Goal: Task Accomplishment & Management: Manage account settings

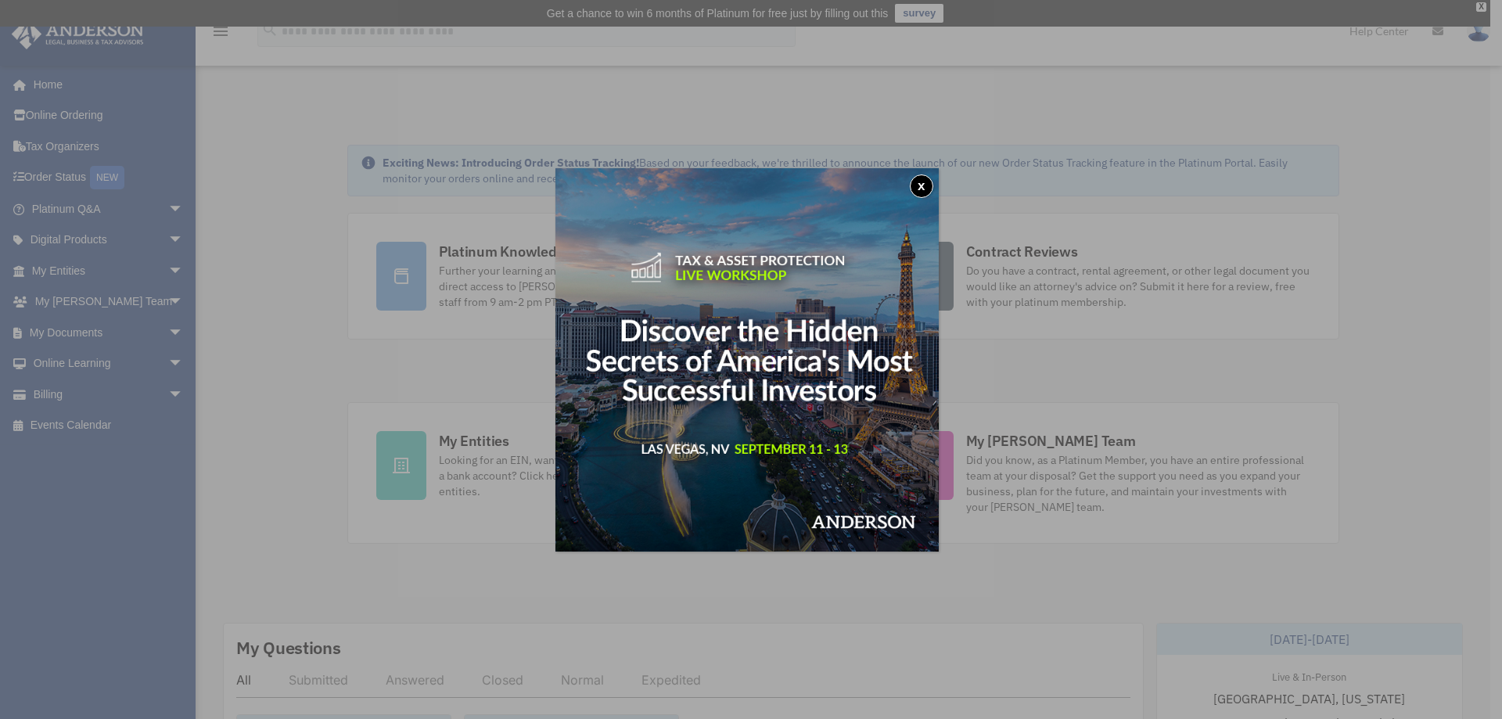
click at [922, 190] on button "x" at bounding box center [921, 185] width 23 height 23
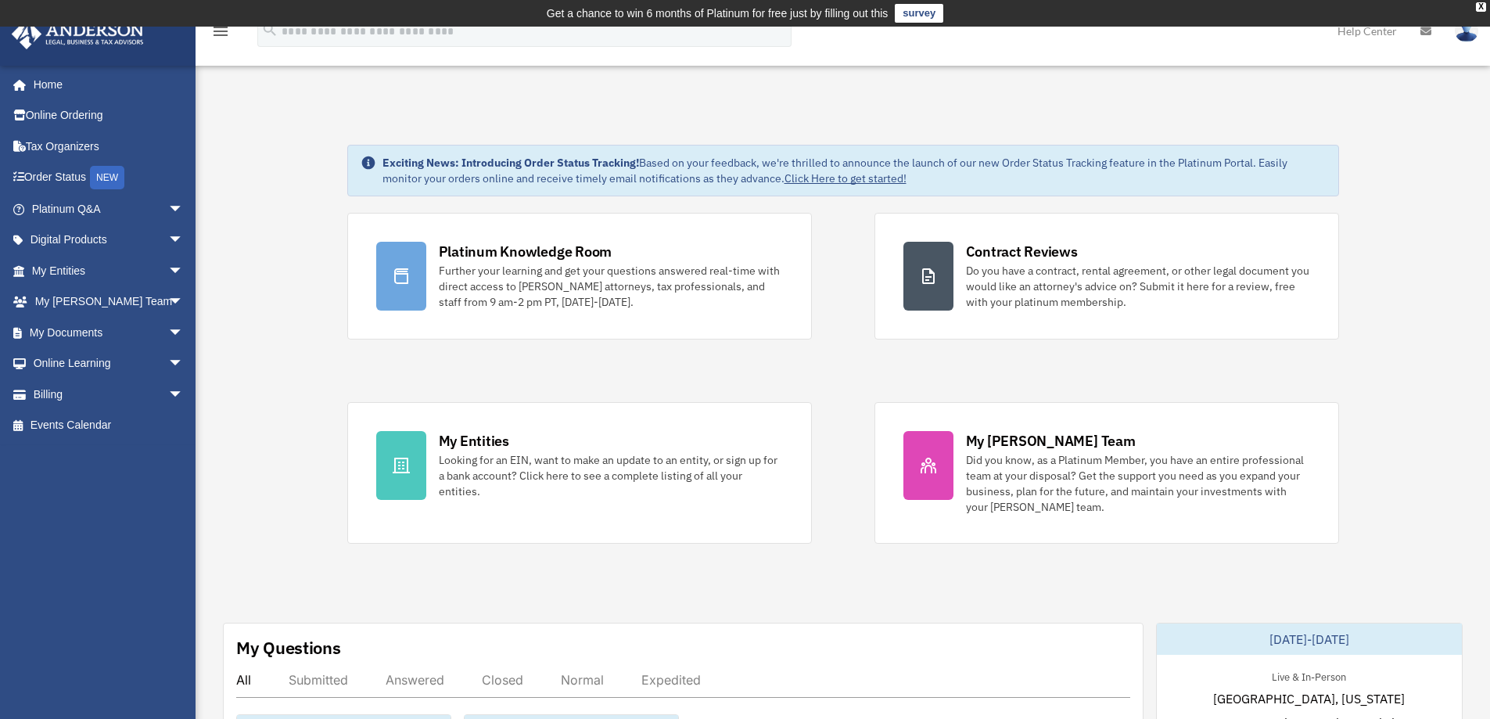
click at [478, 447] on div "My Entities" at bounding box center [474, 441] width 70 height 20
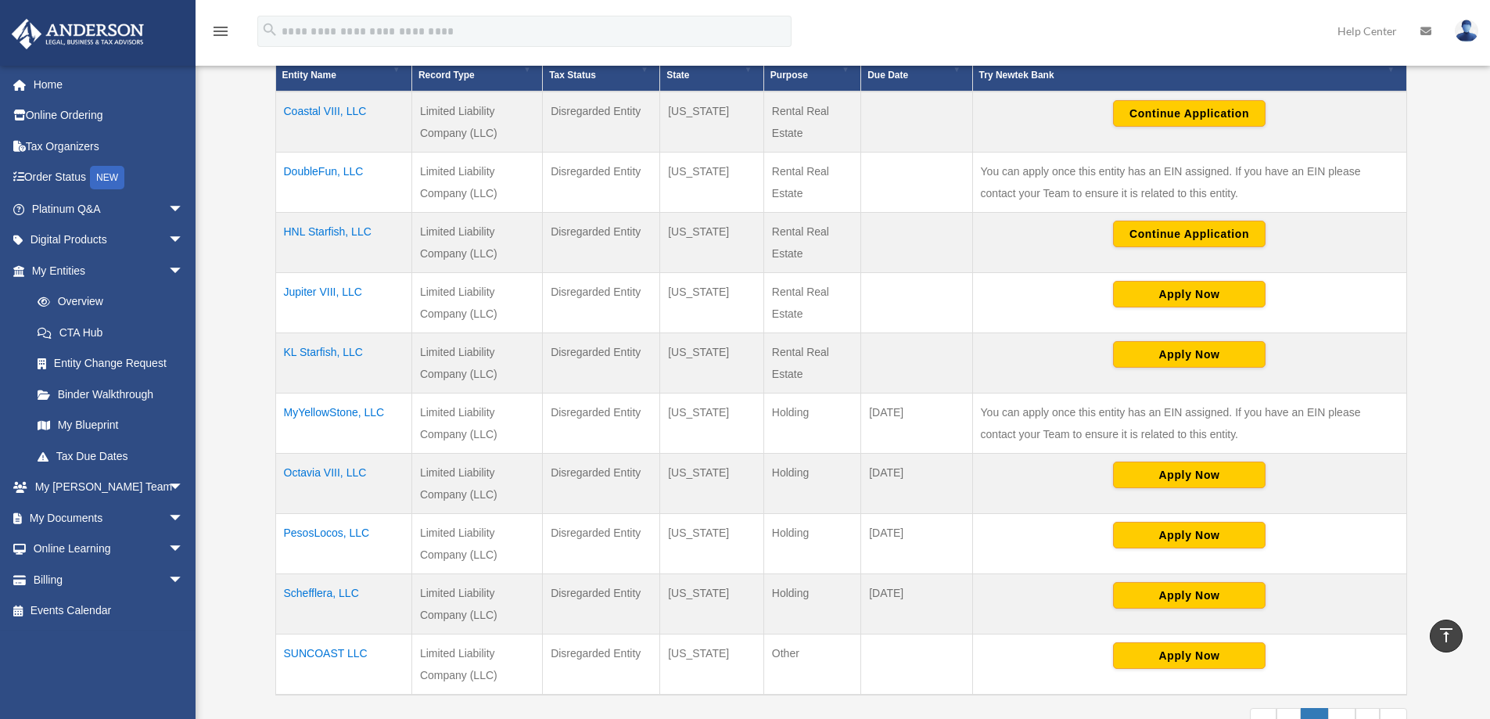
scroll to position [156, 0]
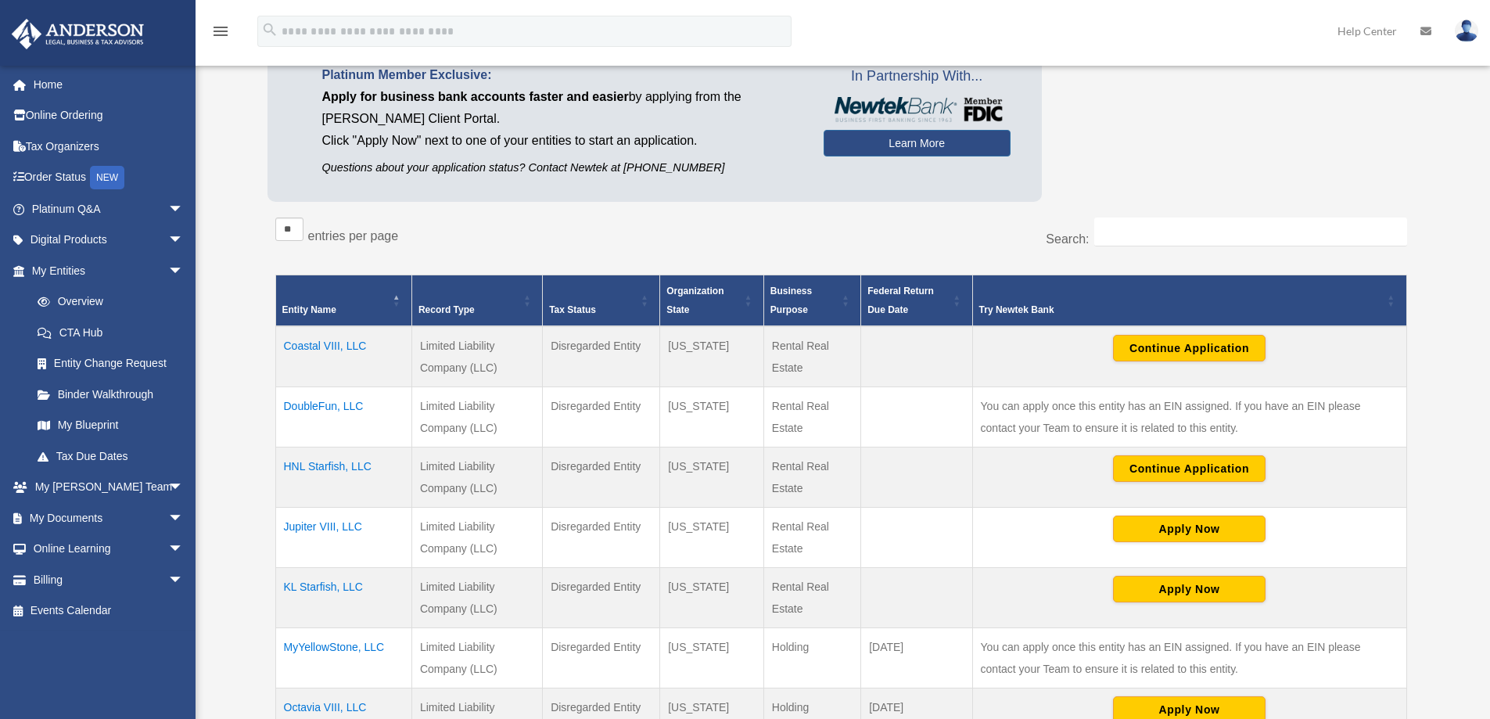
click at [76, 576] on link "Billing arrow_drop_down" at bounding box center [109, 579] width 196 height 31
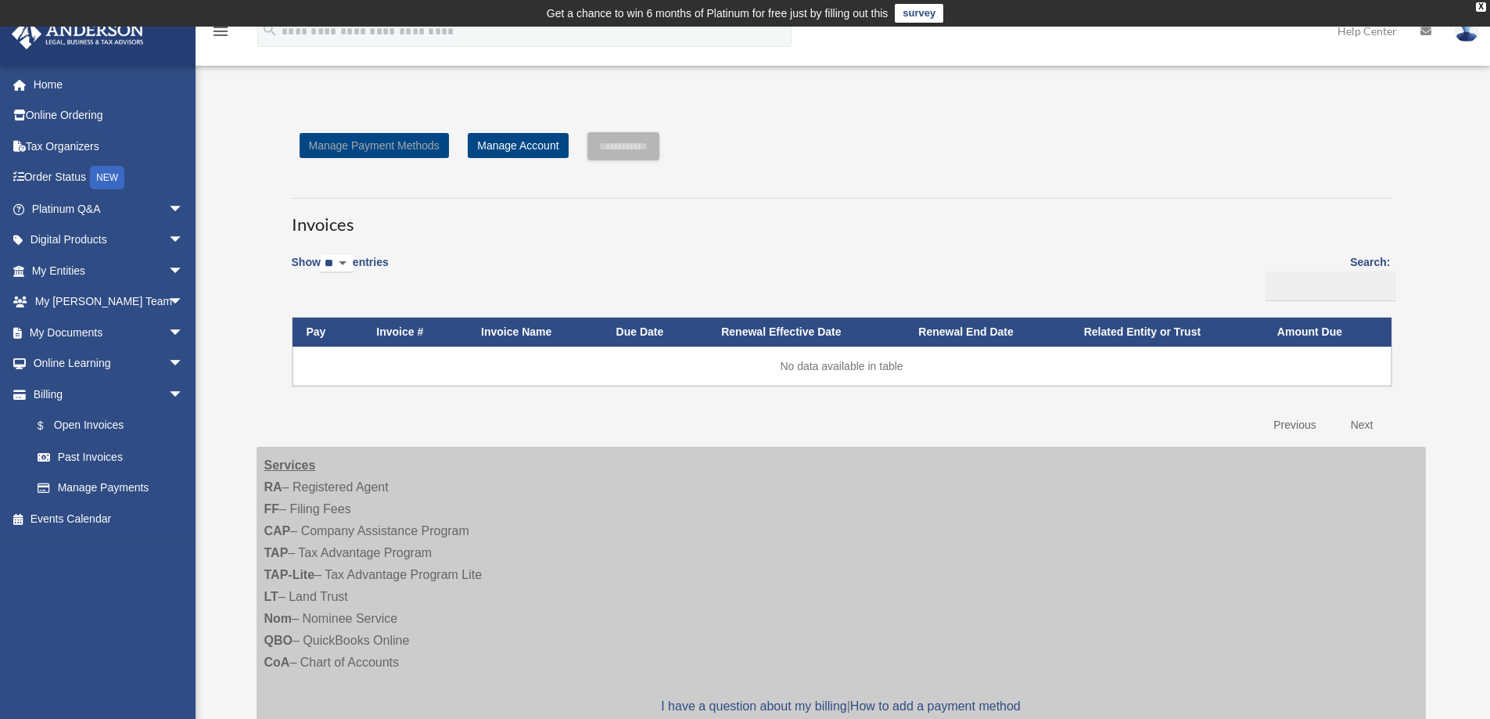
click at [382, 135] on link "Manage Payment Methods" at bounding box center [374, 145] width 149 height 25
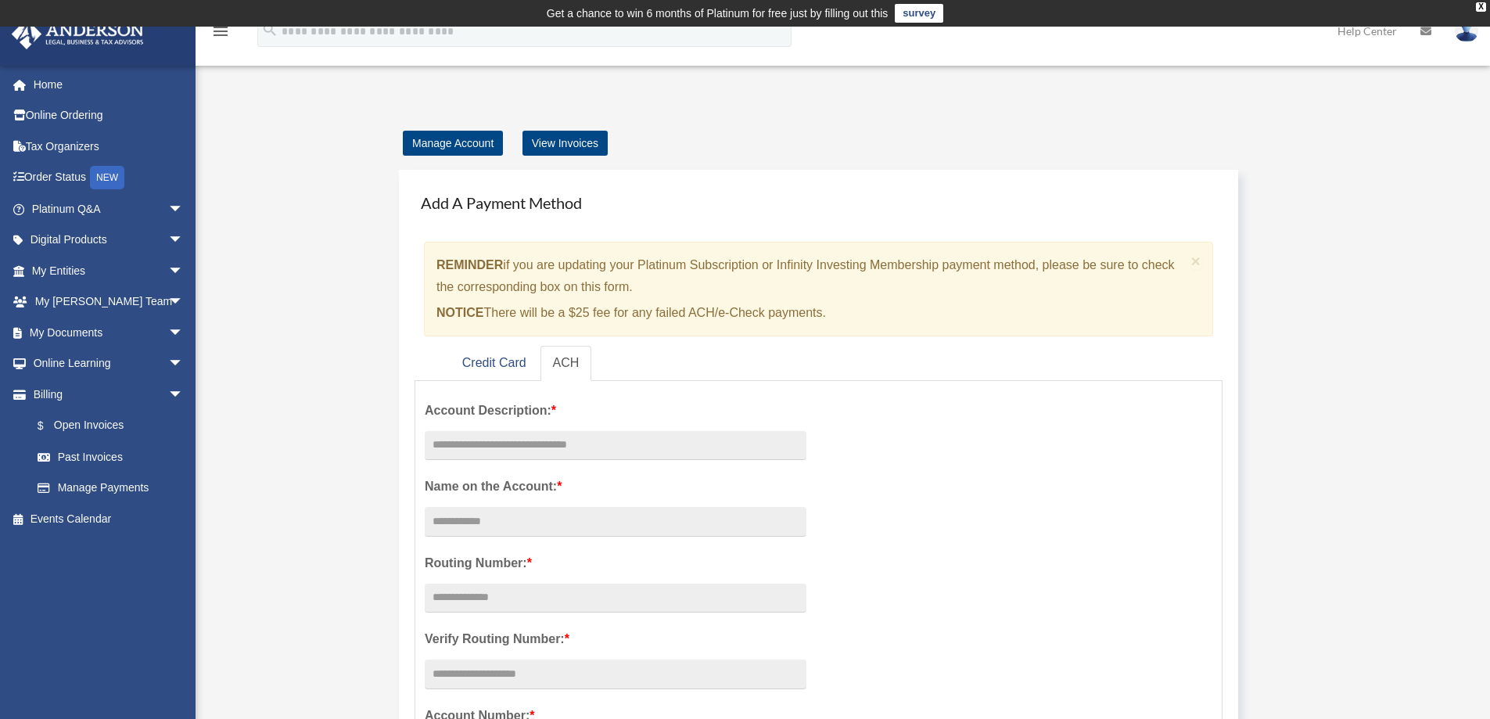
click at [47, 79] on link "Home" at bounding box center [109, 84] width 196 height 31
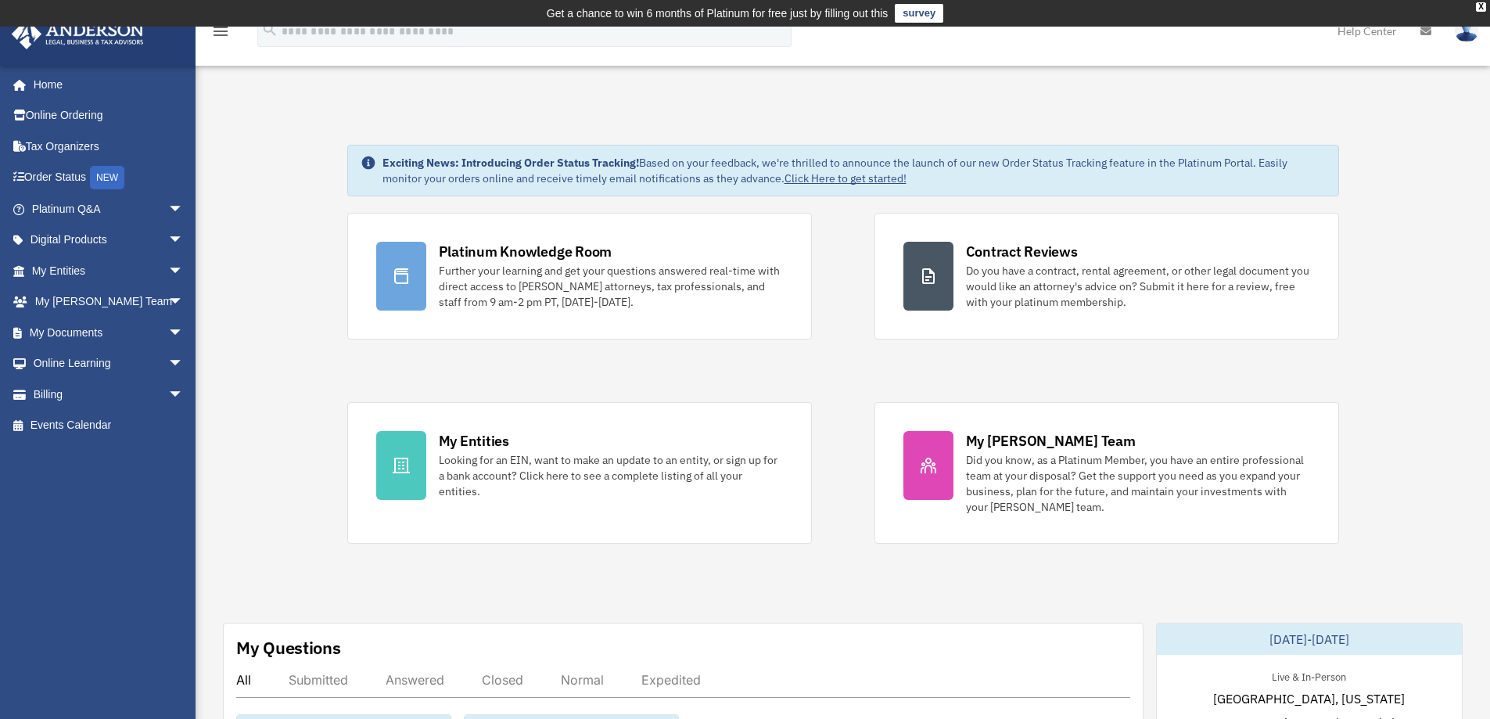
click at [535, 450] on div "My Entities Looking for an EIN, want to make an update to an entity, or sign up…" at bounding box center [611, 465] width 344 height 68
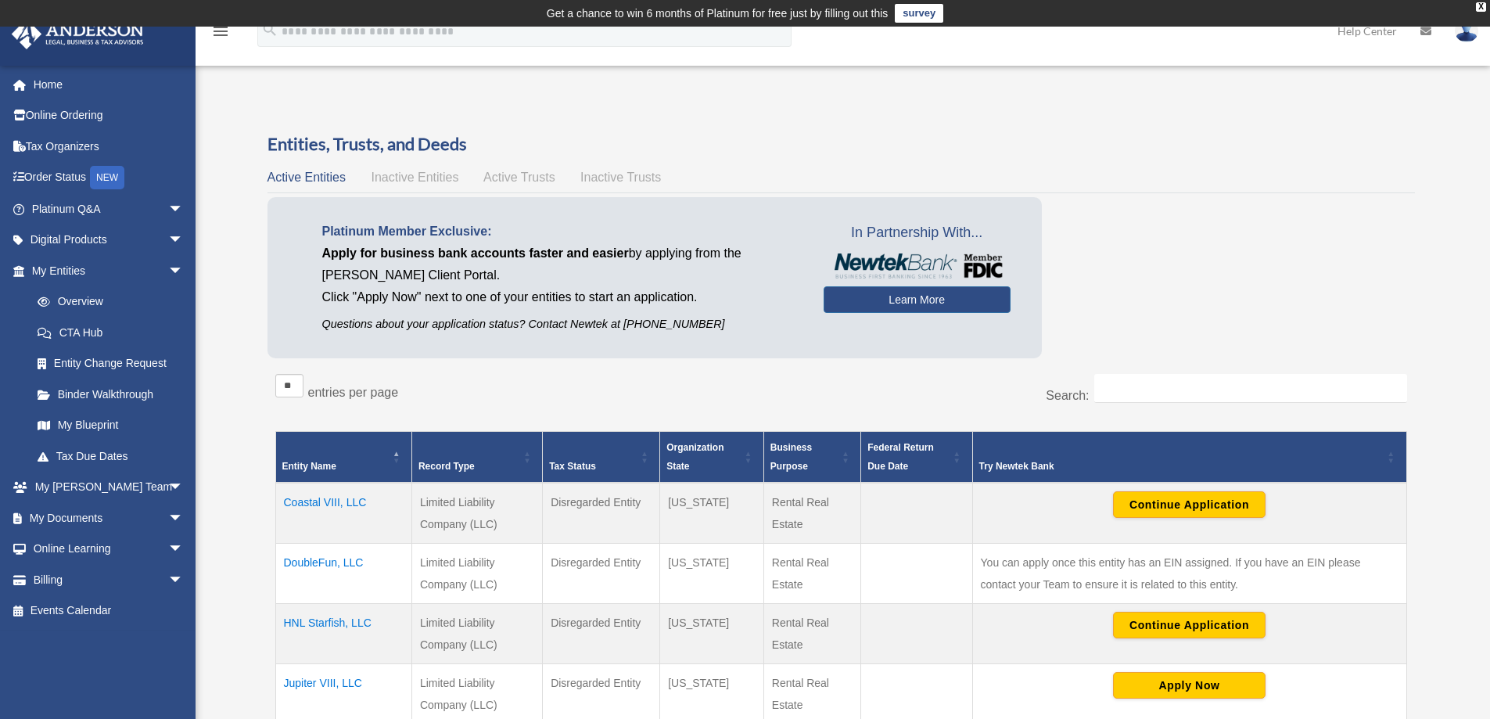
click at [1462, 39] on img at bounding box center [1466, 31] width 23 height 23
click at [66, 523] on link "My Documents arrow_drop_down" at bounding box center [109, 517] width 196 height 31
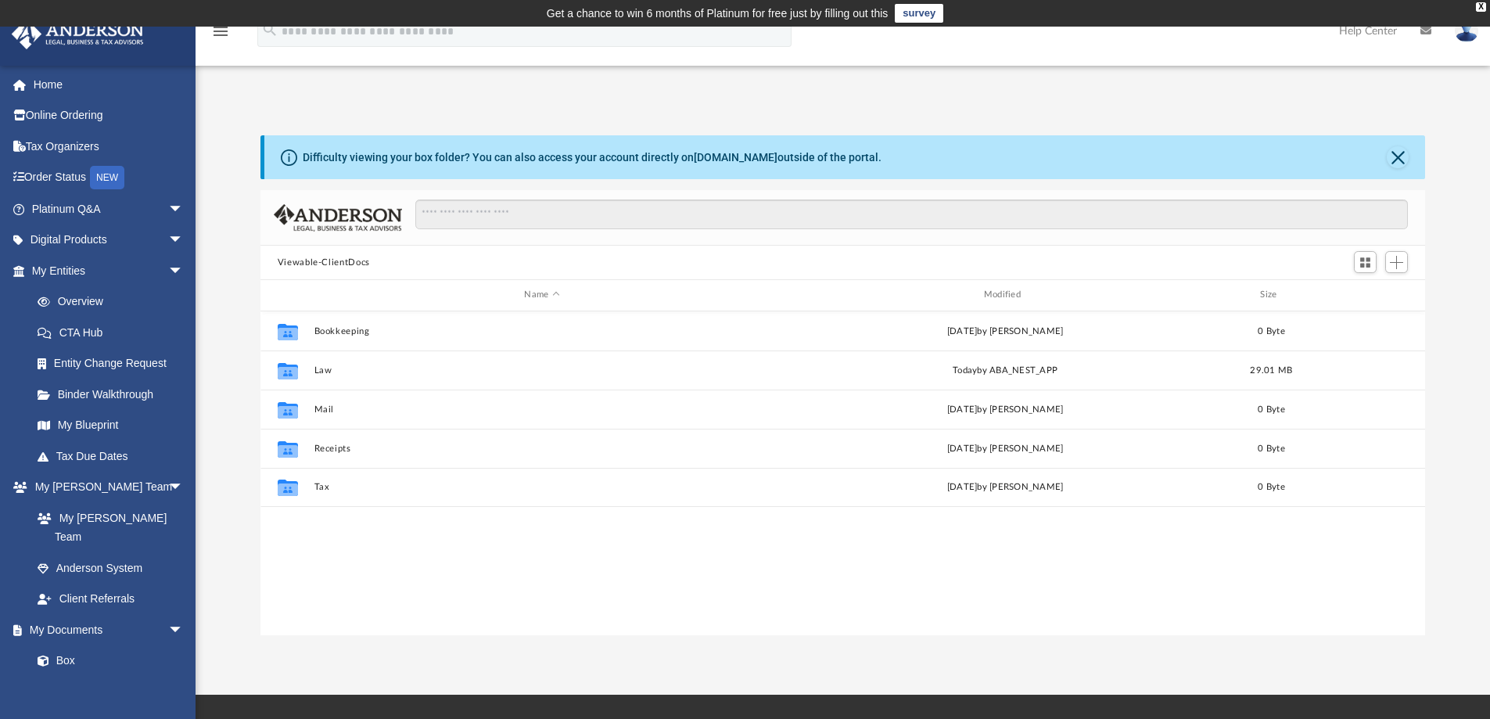
scroll to position [344, 1153]
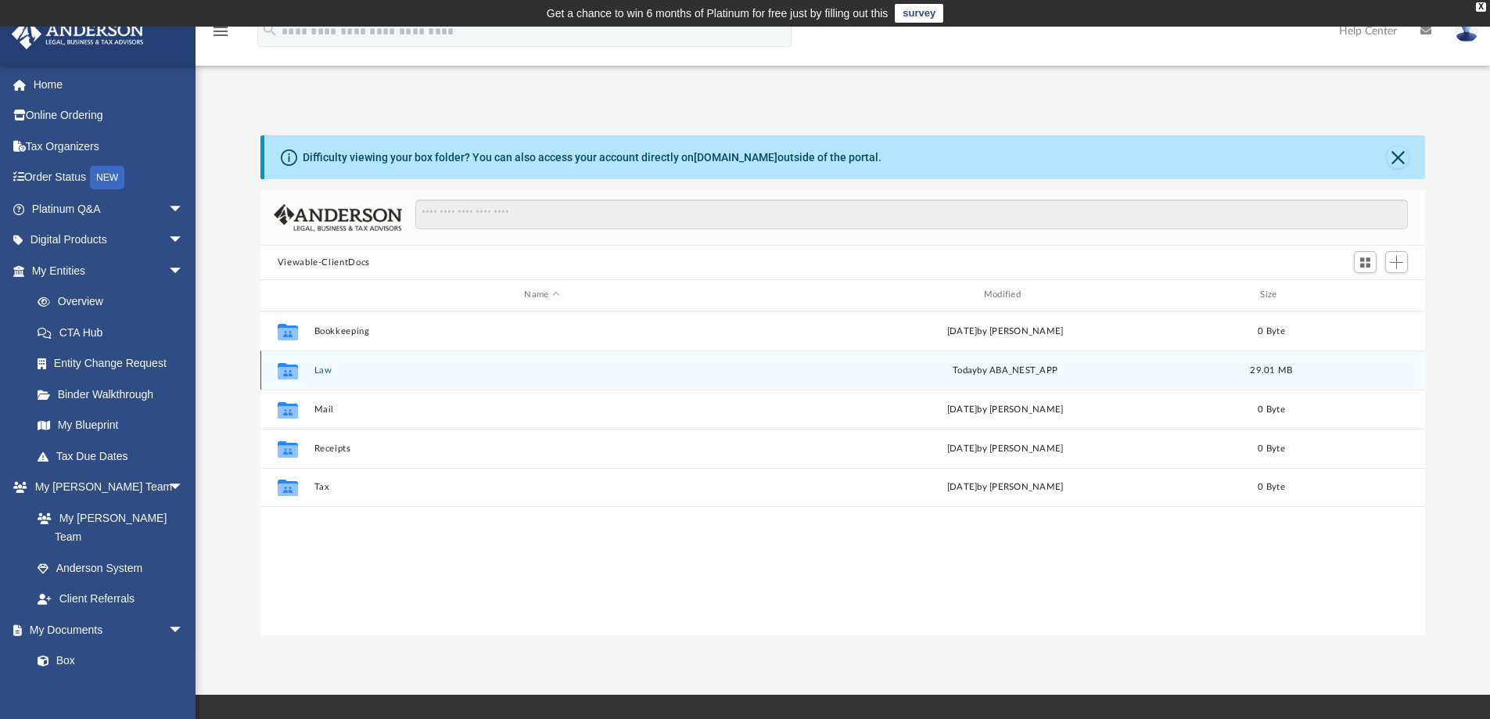
click at [1061, 373] on div "[DATE] by ABA_NEST_APP" at bounding box center [1005, 370] width 456 height 14
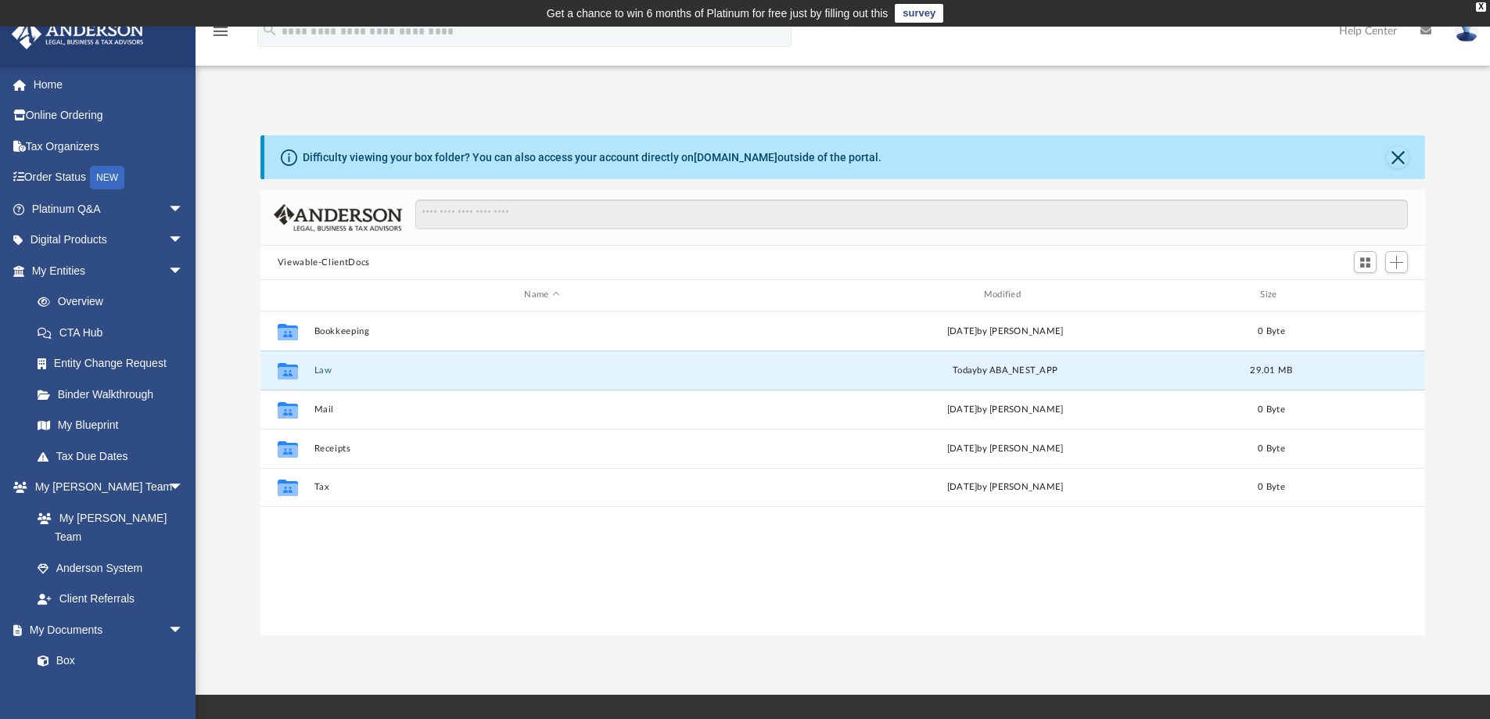
click at [328, 368] on button "Law" at bounding box center [542, 370] width 456 height 10
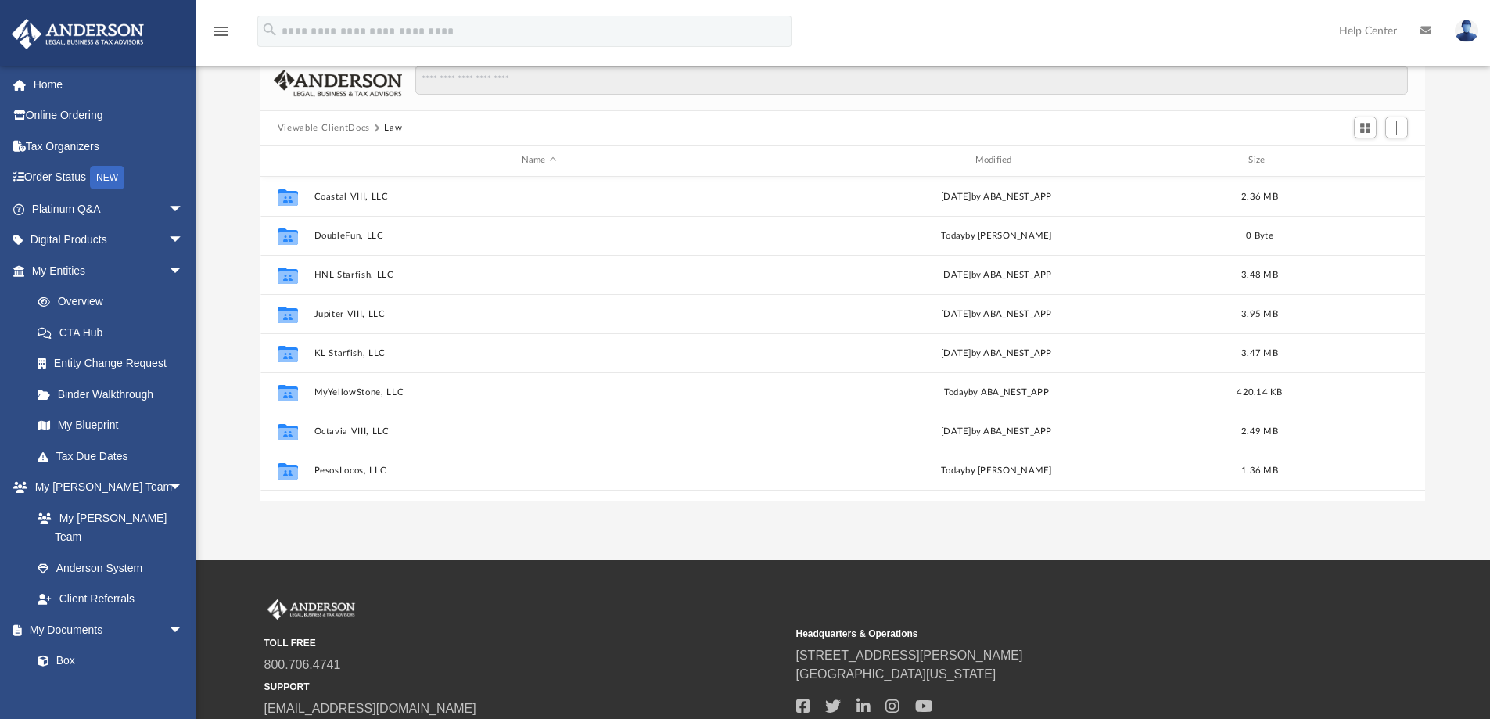
scroll to position [0, 0]
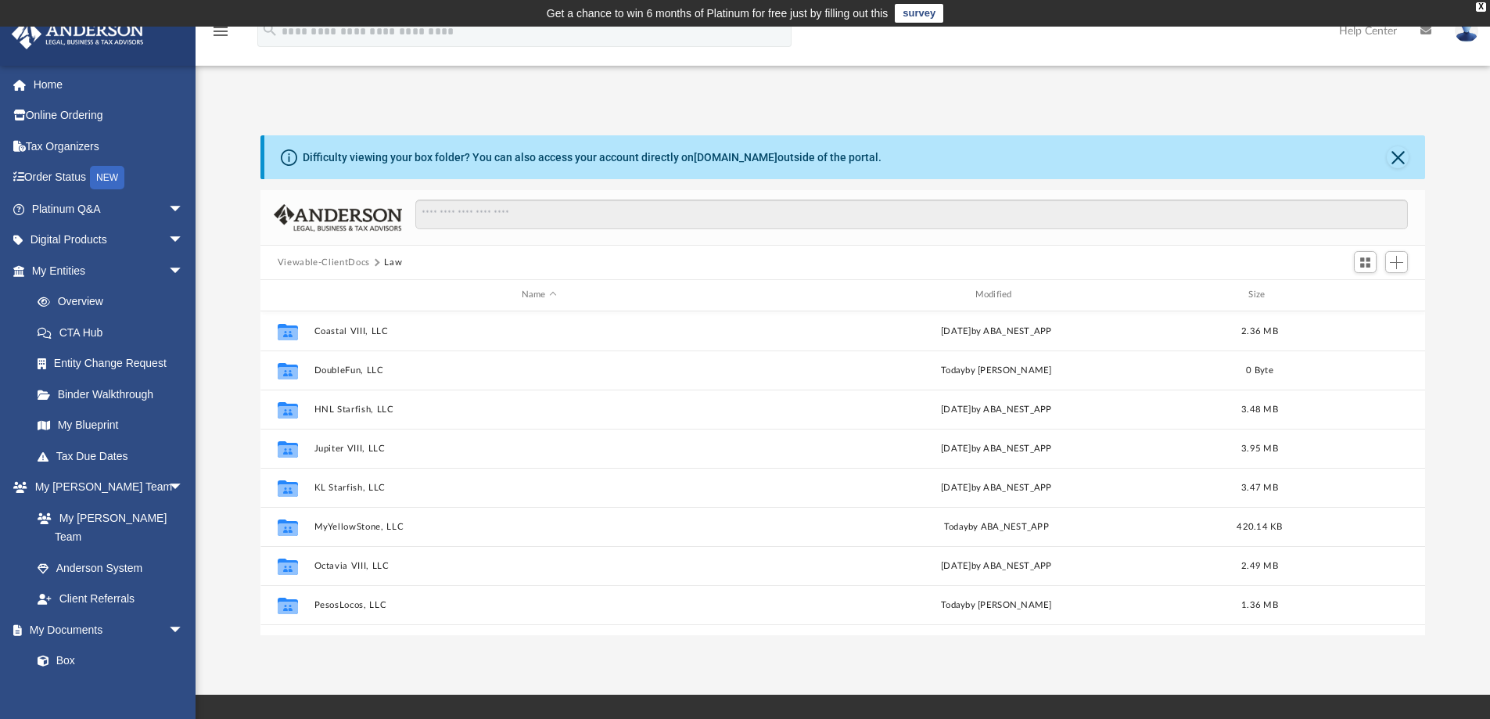
click at [40, 83] on link "Home" at bounding box center [109, 84] width 196 height 31
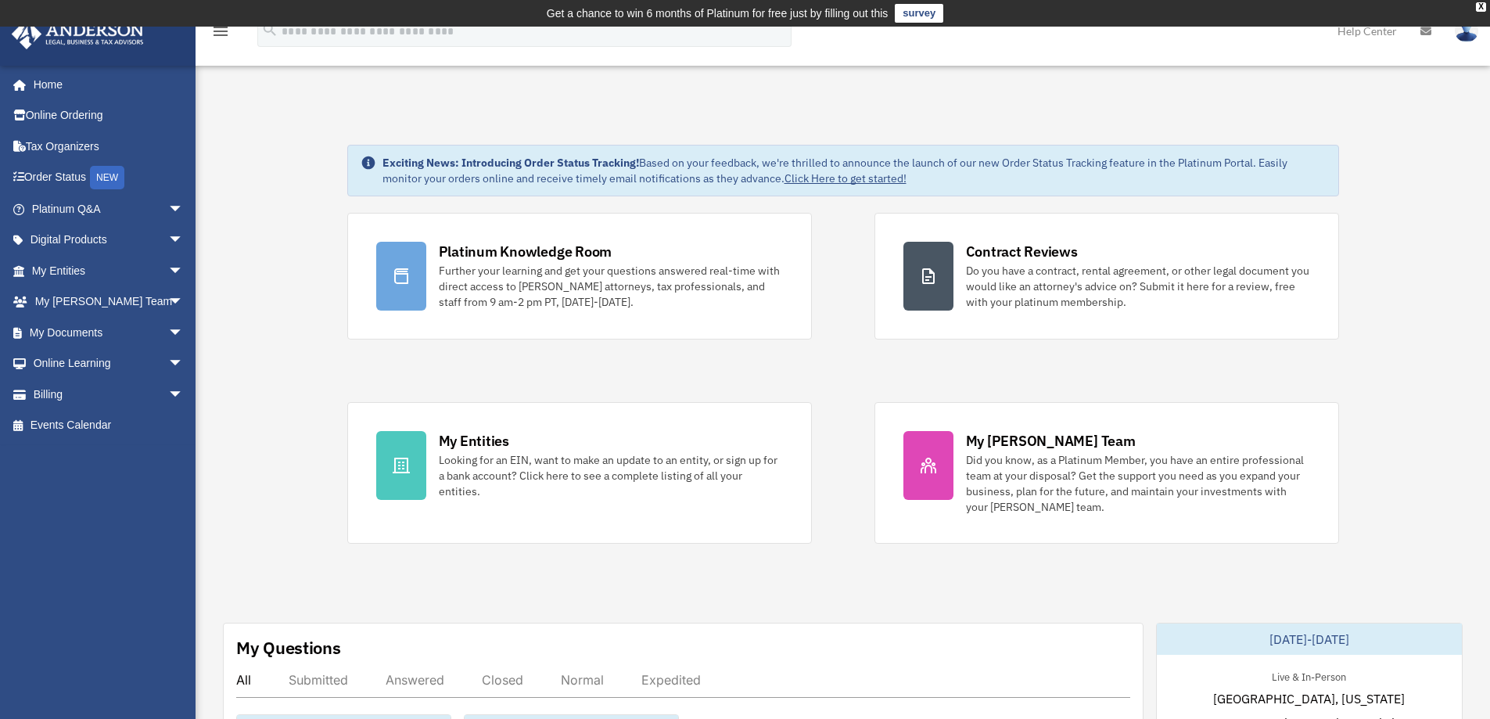
click at [44, 174] on link "Order Status NEW" at bounding box center [109, 178] width 196 height 32
click at [1464, 30] on img at bounding box center [1466, 31] width 23 height 23
click at [1201, 141] on link "Logout" at bounding box center [1212, 136] width 156 height 32
